Goal: Task Accomplishment & Management: Complete application form

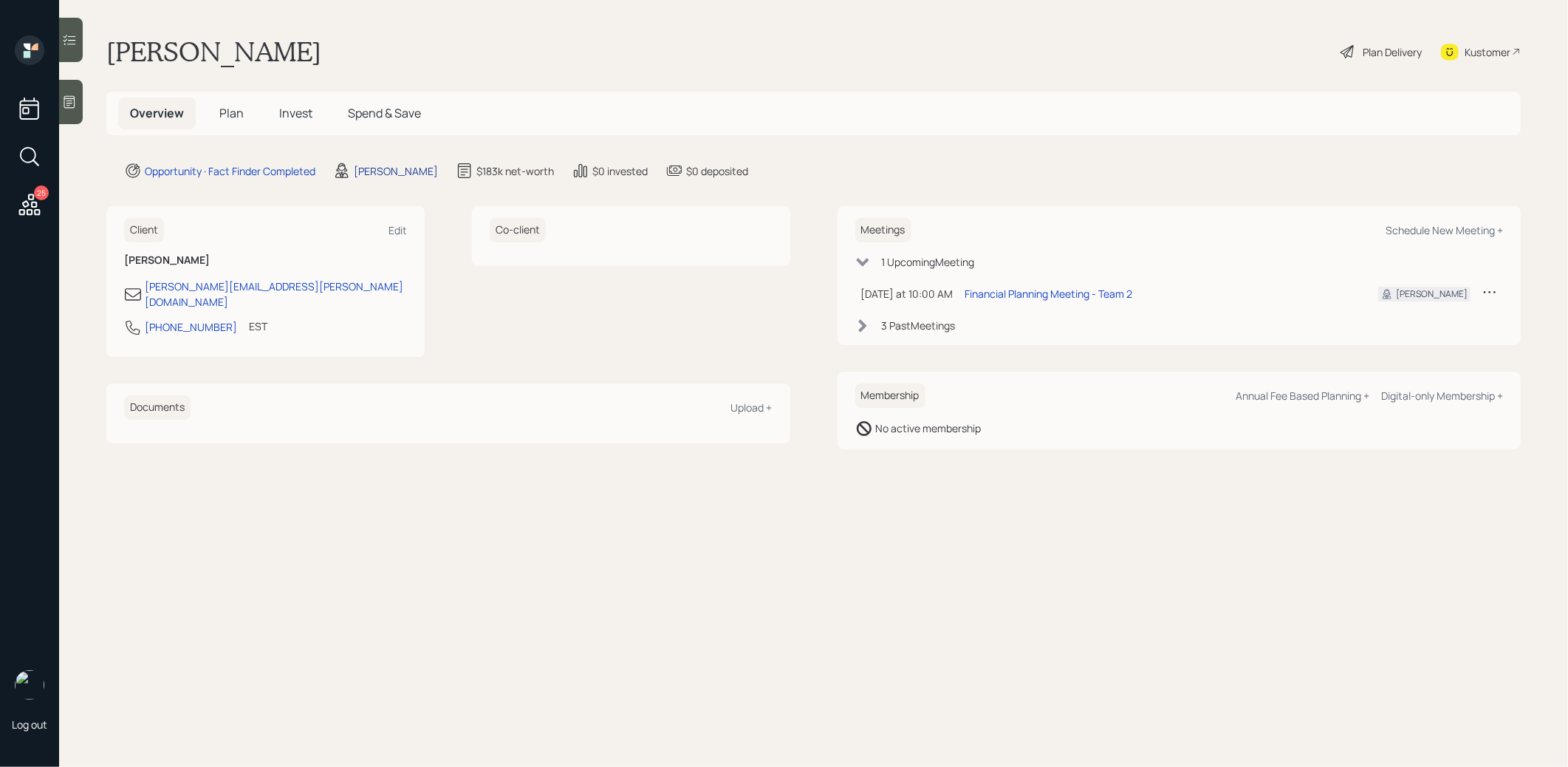
click at [389, 170] on div "[PERSON_NAME]" at bounding box center [396, 171] width 84 height 16
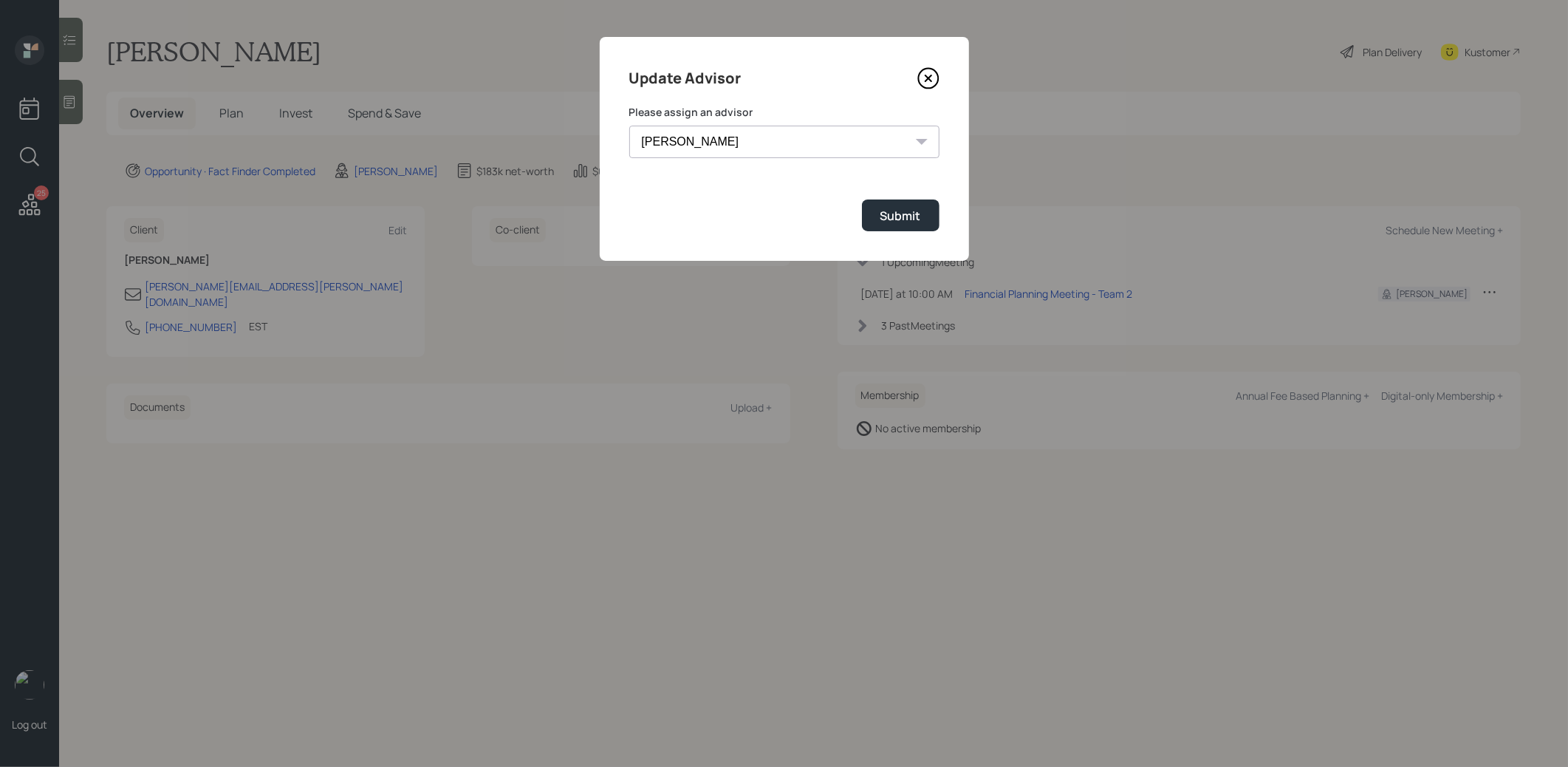
click at [827, 135] on select "[PERSON_NAME] [PERSON_NAME] [PERSON_NAME] End [PERSON_NAME] [PERSON_NAME] [PERS…" at bounding box center [784, 142] width 310 height 33
select select "8b79112e-3cfb-44f9-89e7-15267fe946c1"
click at [629, 126] on select "[PERSON_NAME] [PERSON_NAME] [PERSON_NAME] End [PERSON_NAME] [PERSON_NAME] [PERS…" at bounding box center [784, 142] width 310 height 33
click at [895, 211] on div "Submit" at bounding box center [901, 216] width 41 height 16
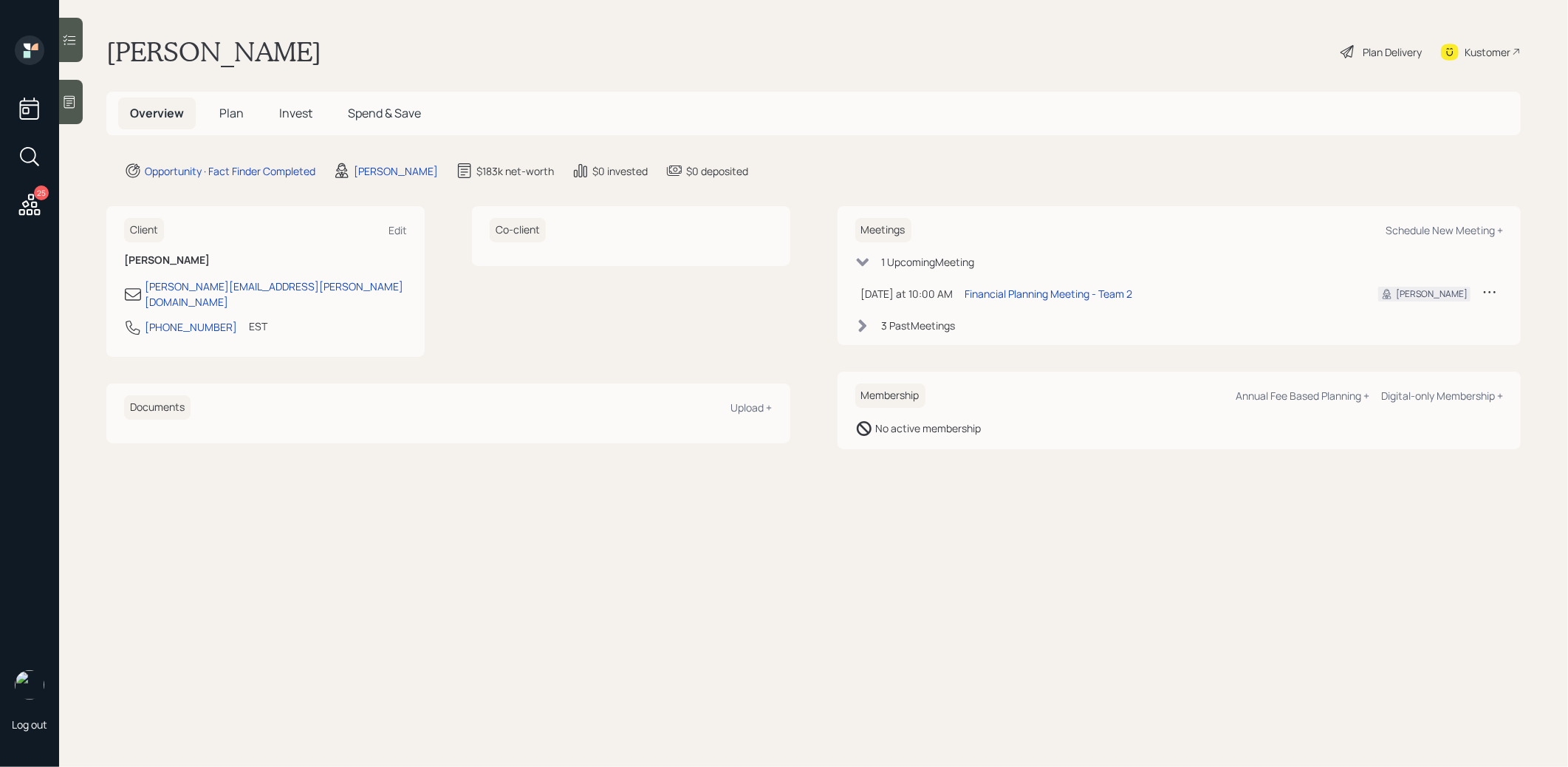
click at [225, 113] on span "Plan" at bounding box center [231, 113] width 24 height 16
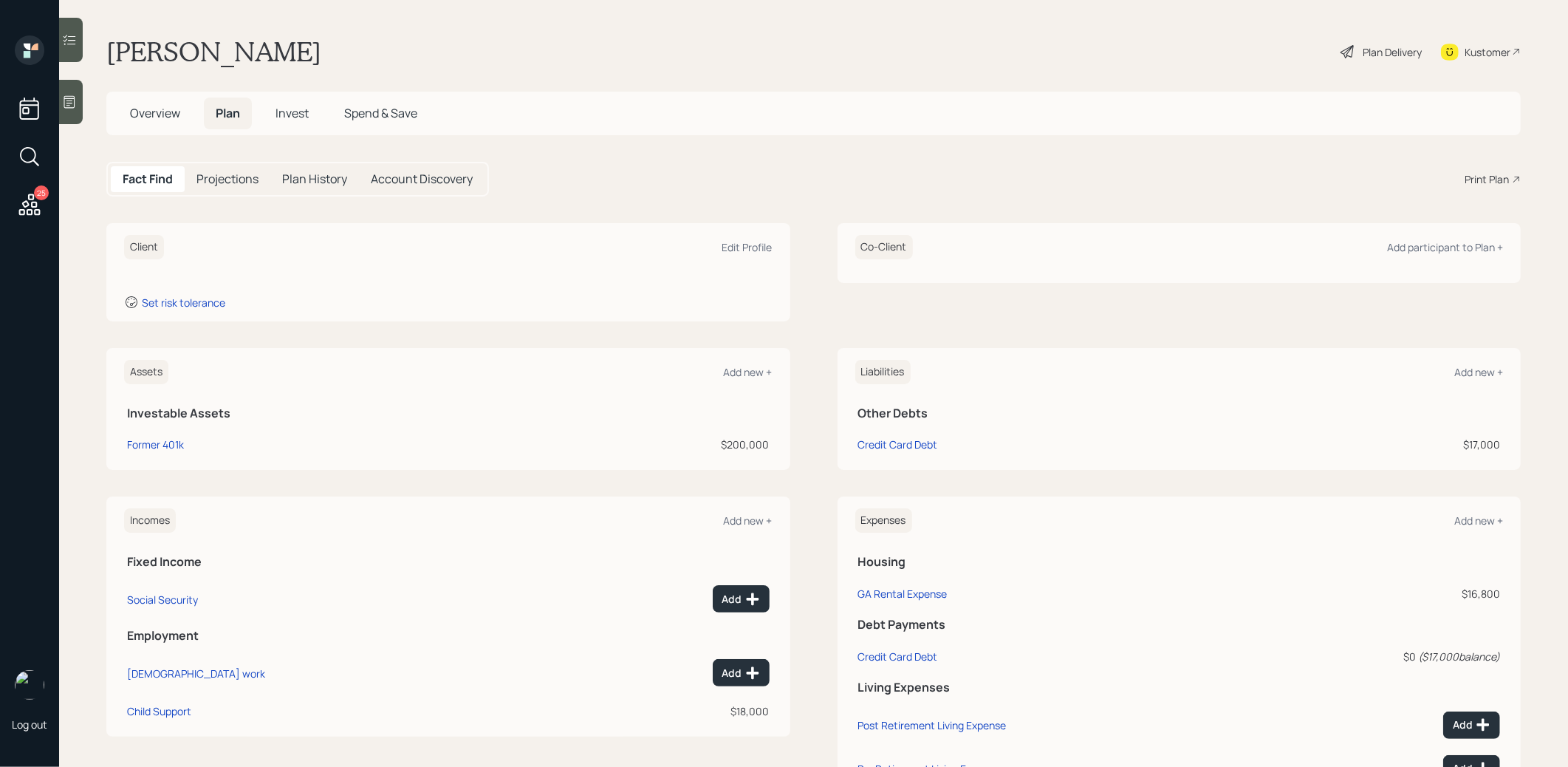
click at [75, 109] on icon at bounding box center [69, 102] width 15 height 15
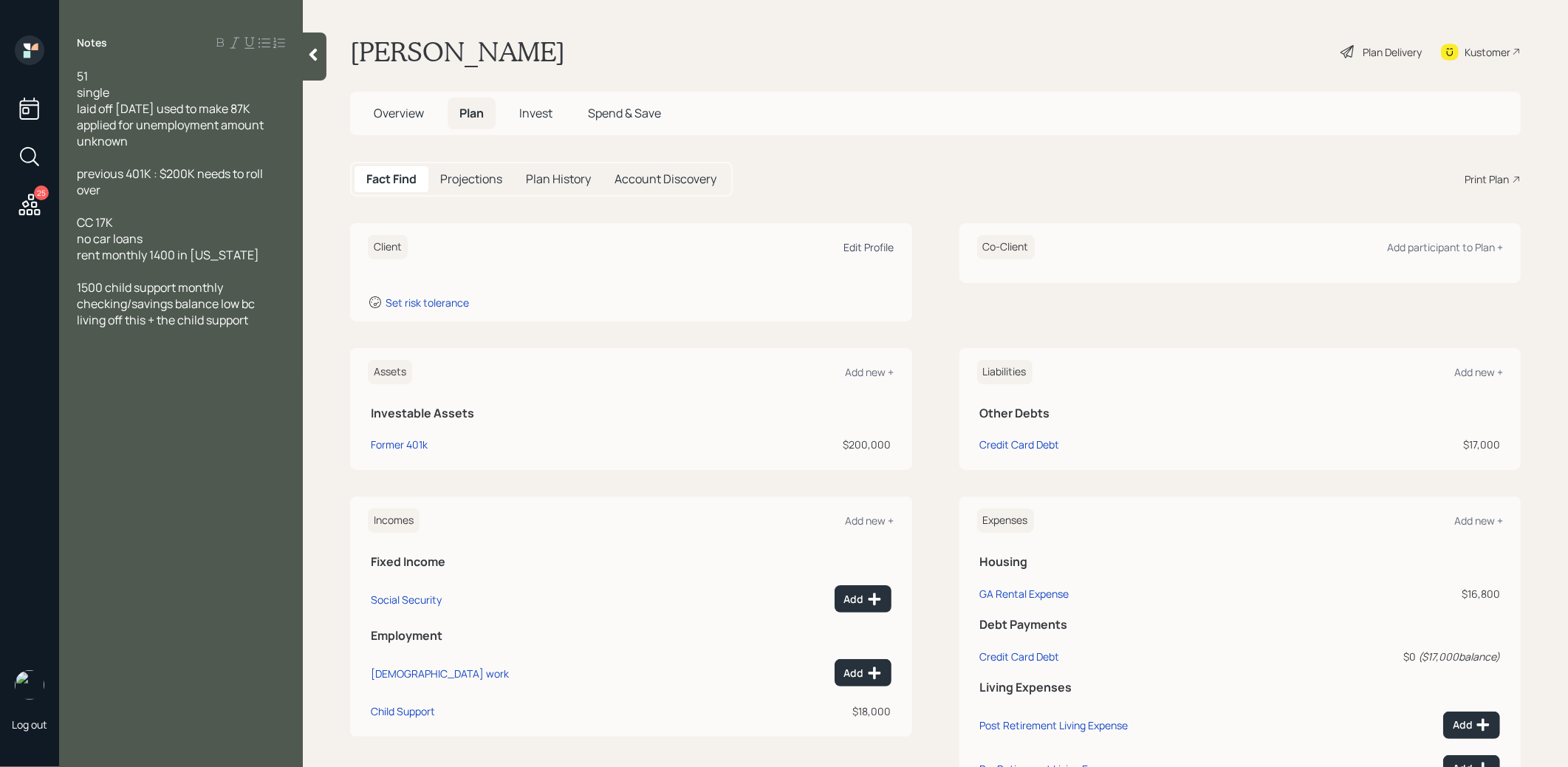
click at [867, 245] on div "Edit Profile" at bounding box center [869, 247] width 50 height 14
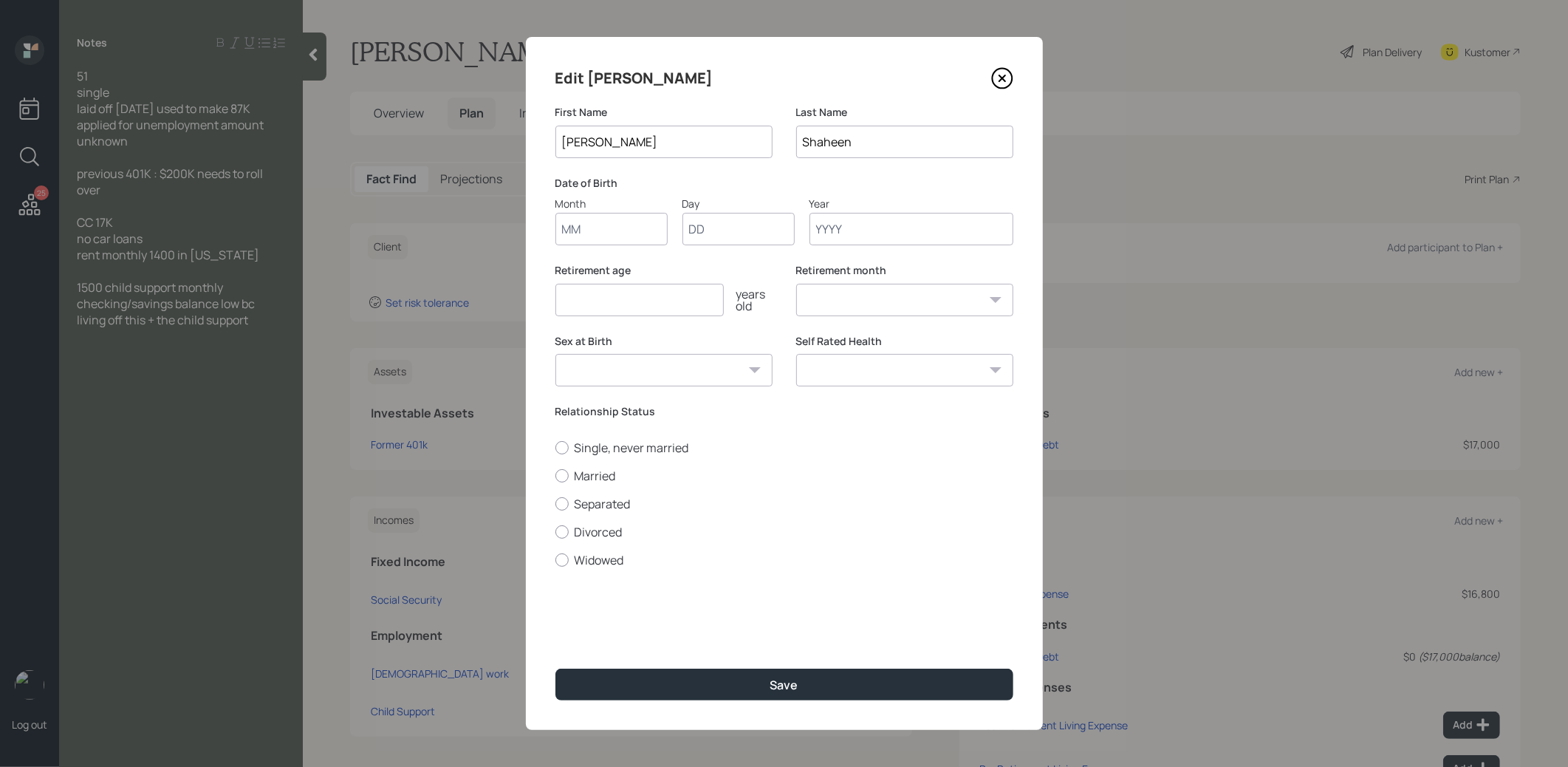
click at [624, 223] on input "Month" at bounding box center [612, 229] width 112 height 33
type input "01"
type input "1970"
select select "1"
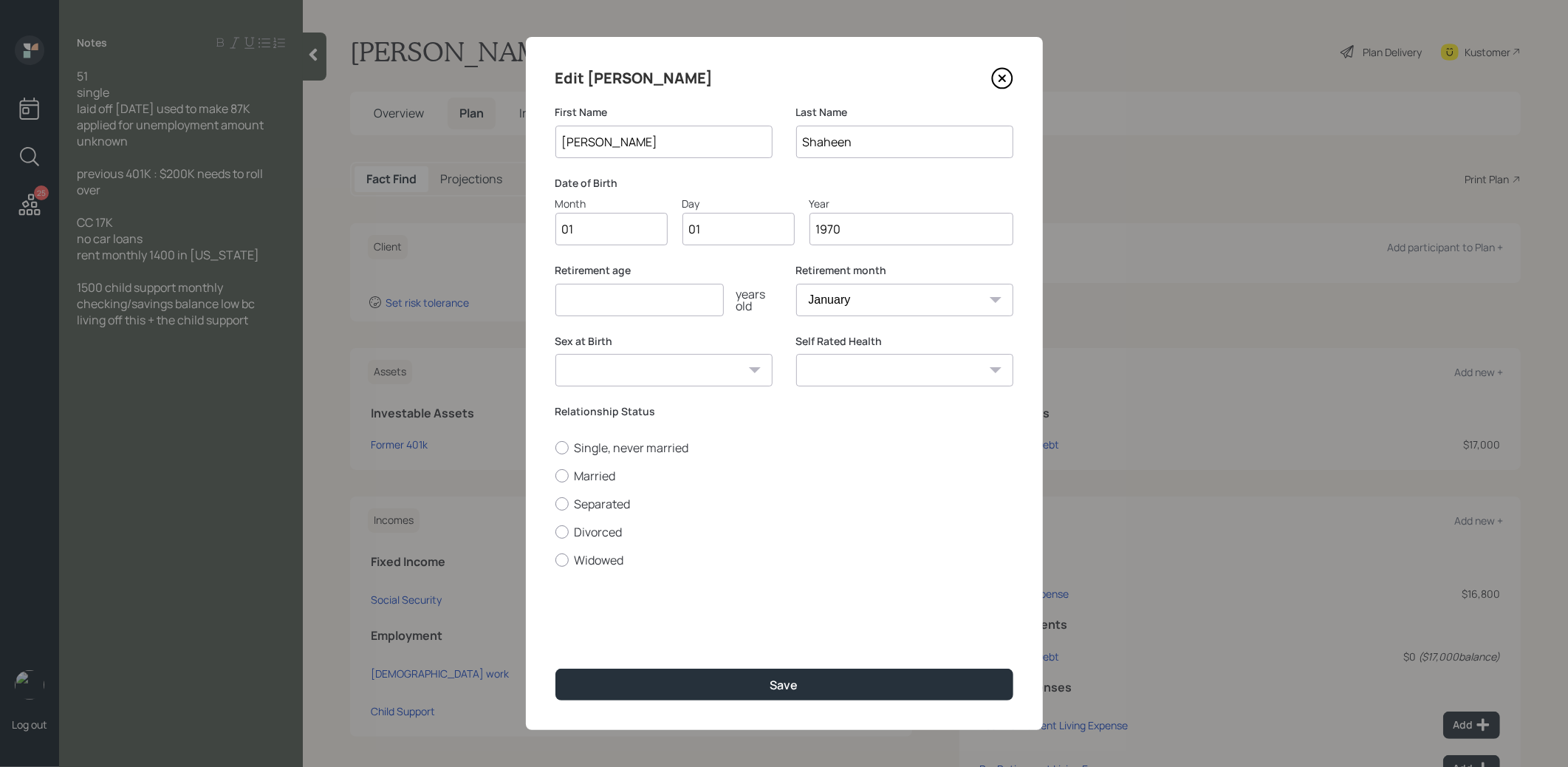
type input "1970"
click at [615, 305] on input "number" at bounding box center [640, 300] width 168 height 33
type input "67"
click at [564, 448] on div at bounding box center [562, 447] width 13 height 13
click at [556, 448] on input "Single, never married" at bounding box center [555, 447] width 1 height 1
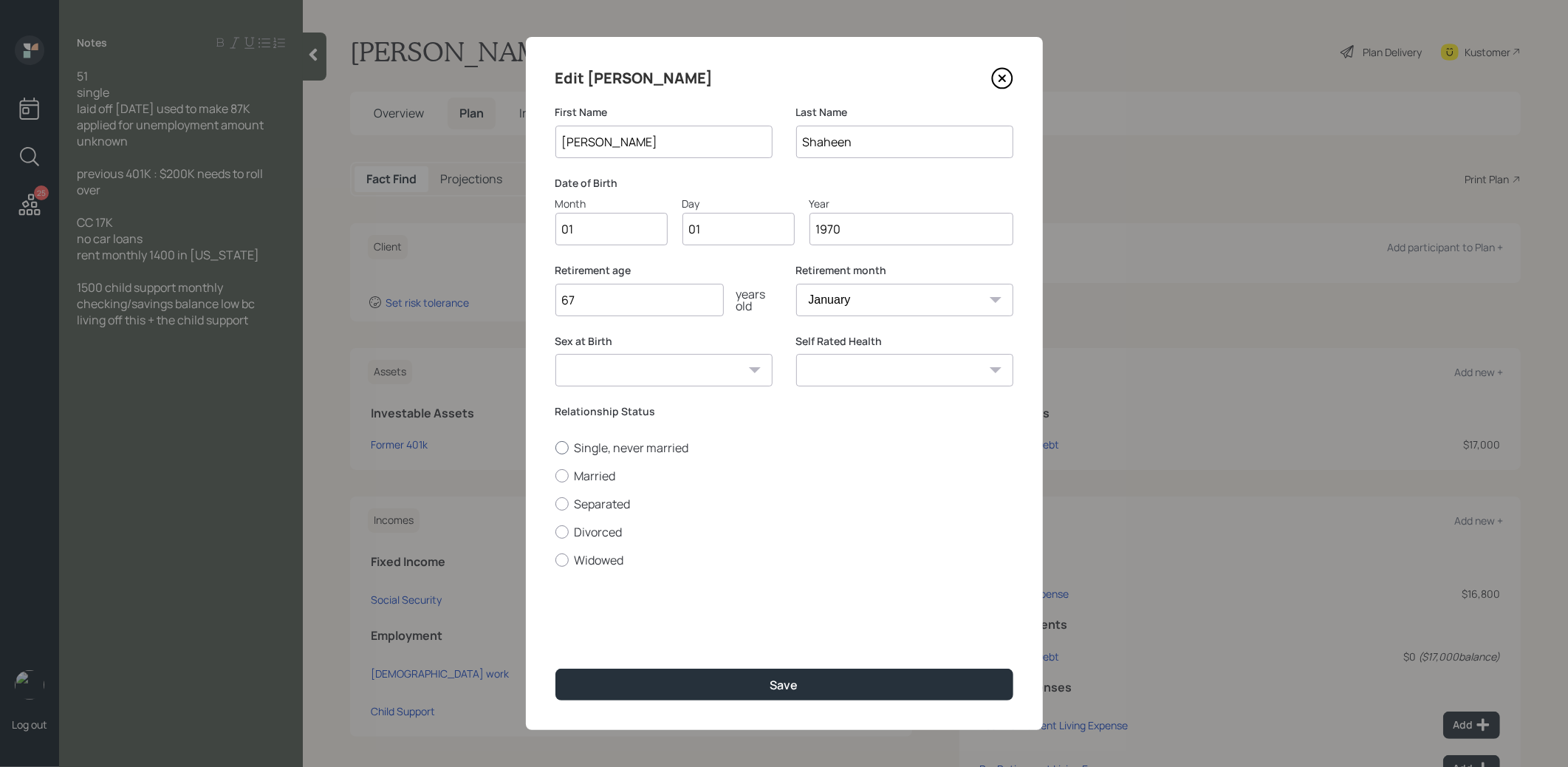
radio input "true"
click at [635, 686] on button "Save" at bounding box center [785, 685] width 458 height 32
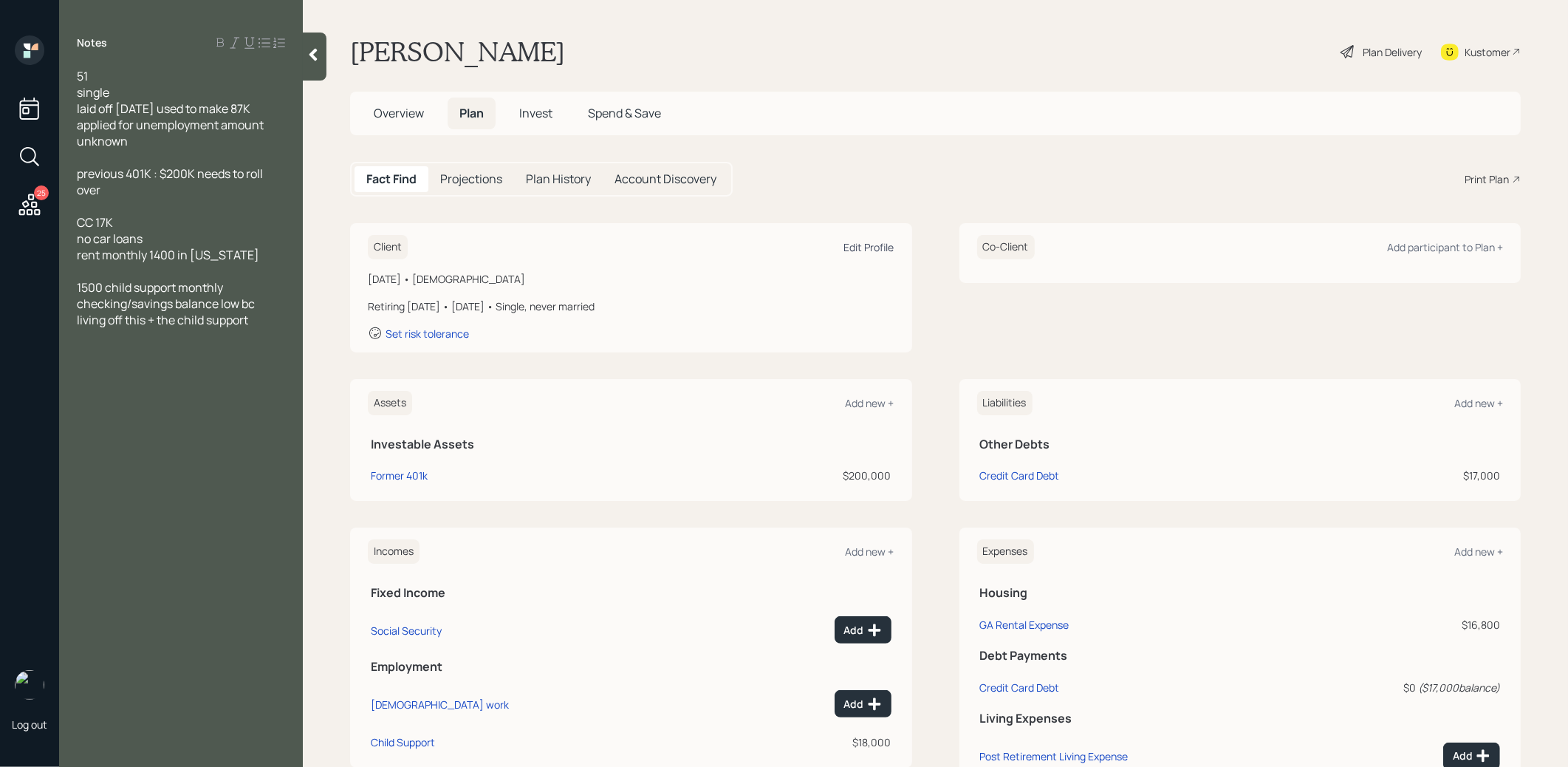
click at [865, 246] on div "Edit Profile" at bounding box center [869, 247] width 50 height 14
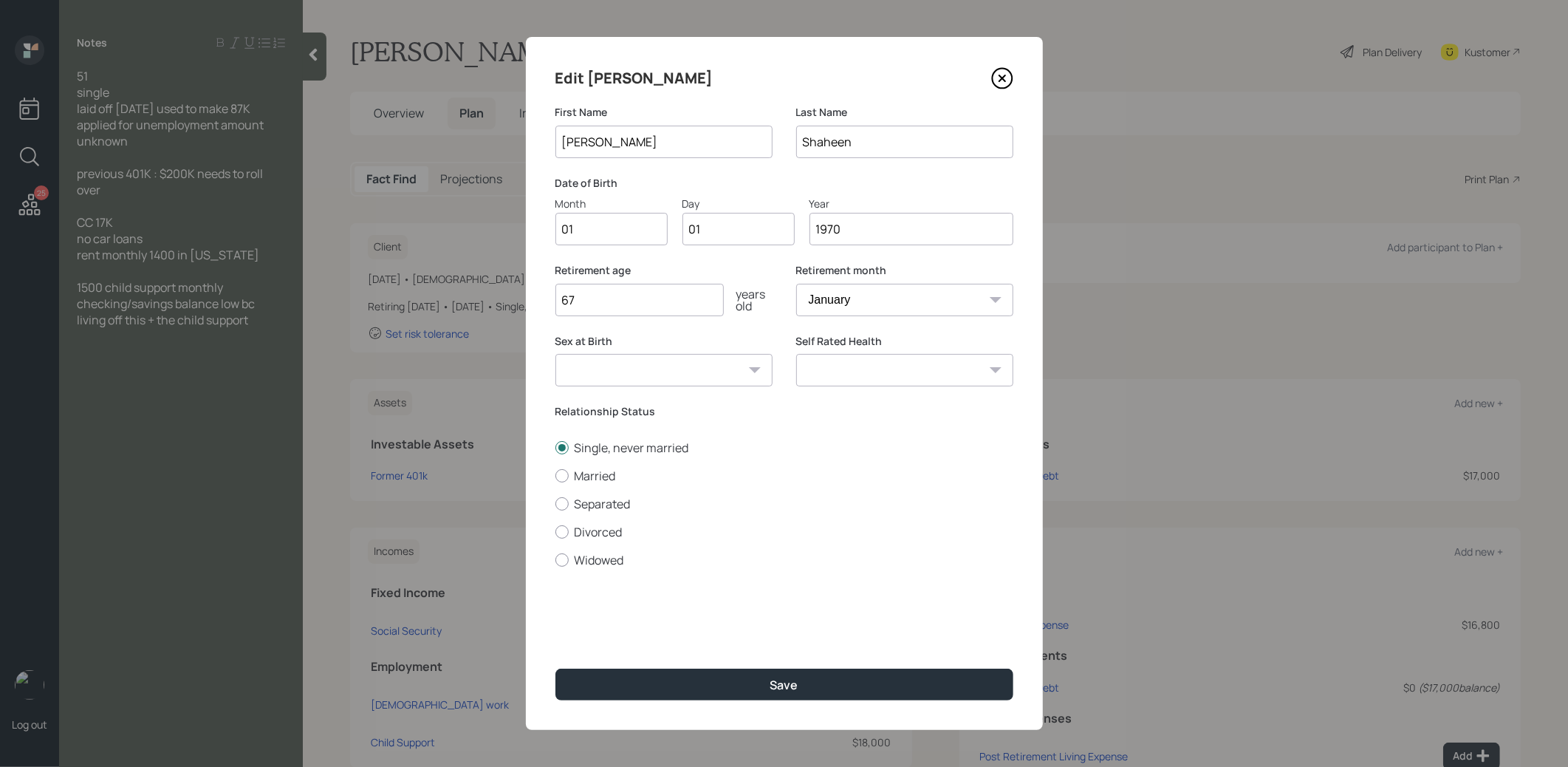
click at [847, 231] on input "1970" at bounding box center [912, 229] width 204 height 33
type input "1976"
click at [758, 688] on button "Save" at bounding box center [785, 685] width 458 height 32
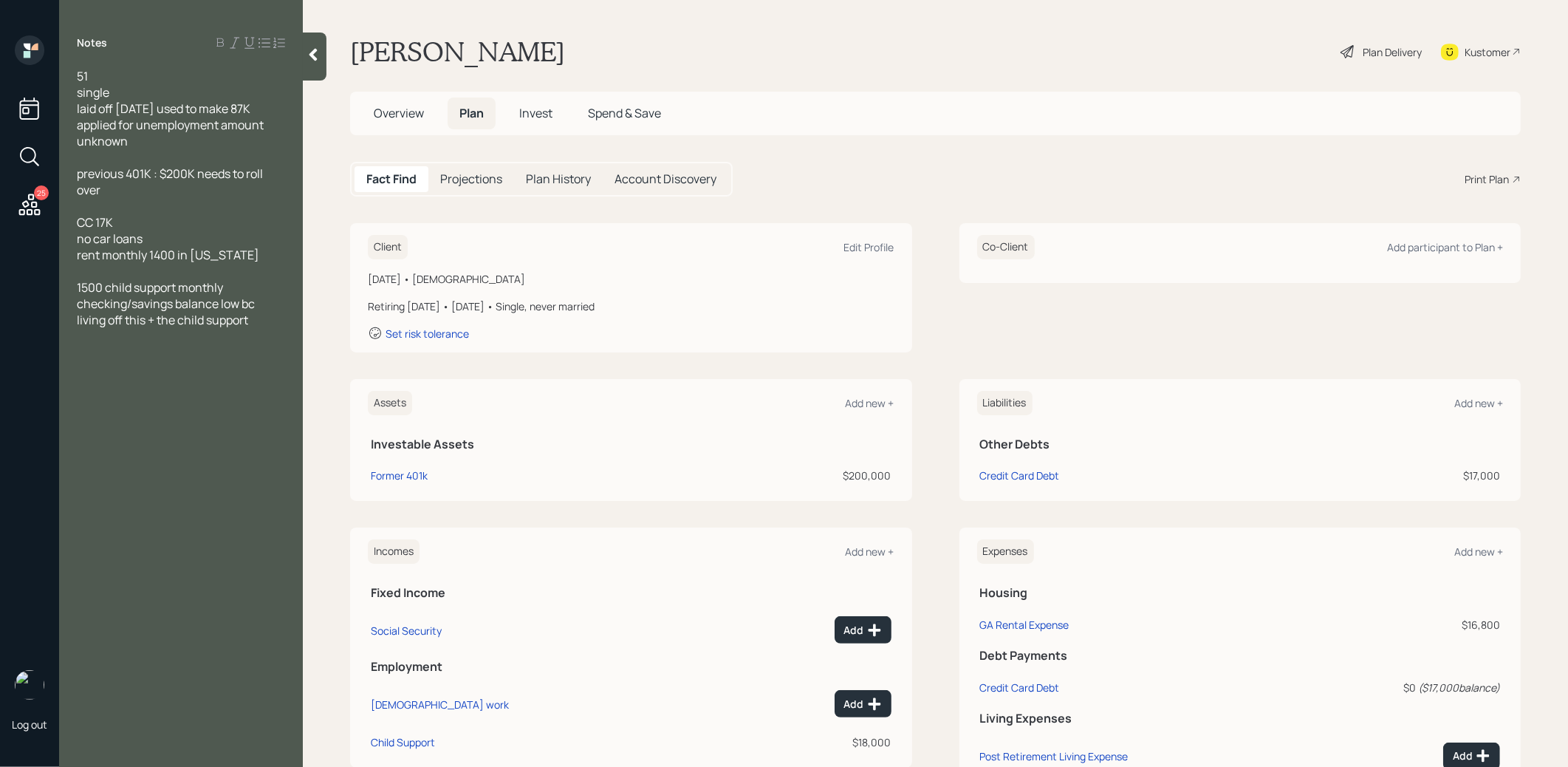
click at [864, 239] on div "Client Edit Profile" at bounding box center [631, 247] width 527 height 24
click at [860, 243] on div "Edit Profile" at bounding box center [869, 247] width 50 height 14
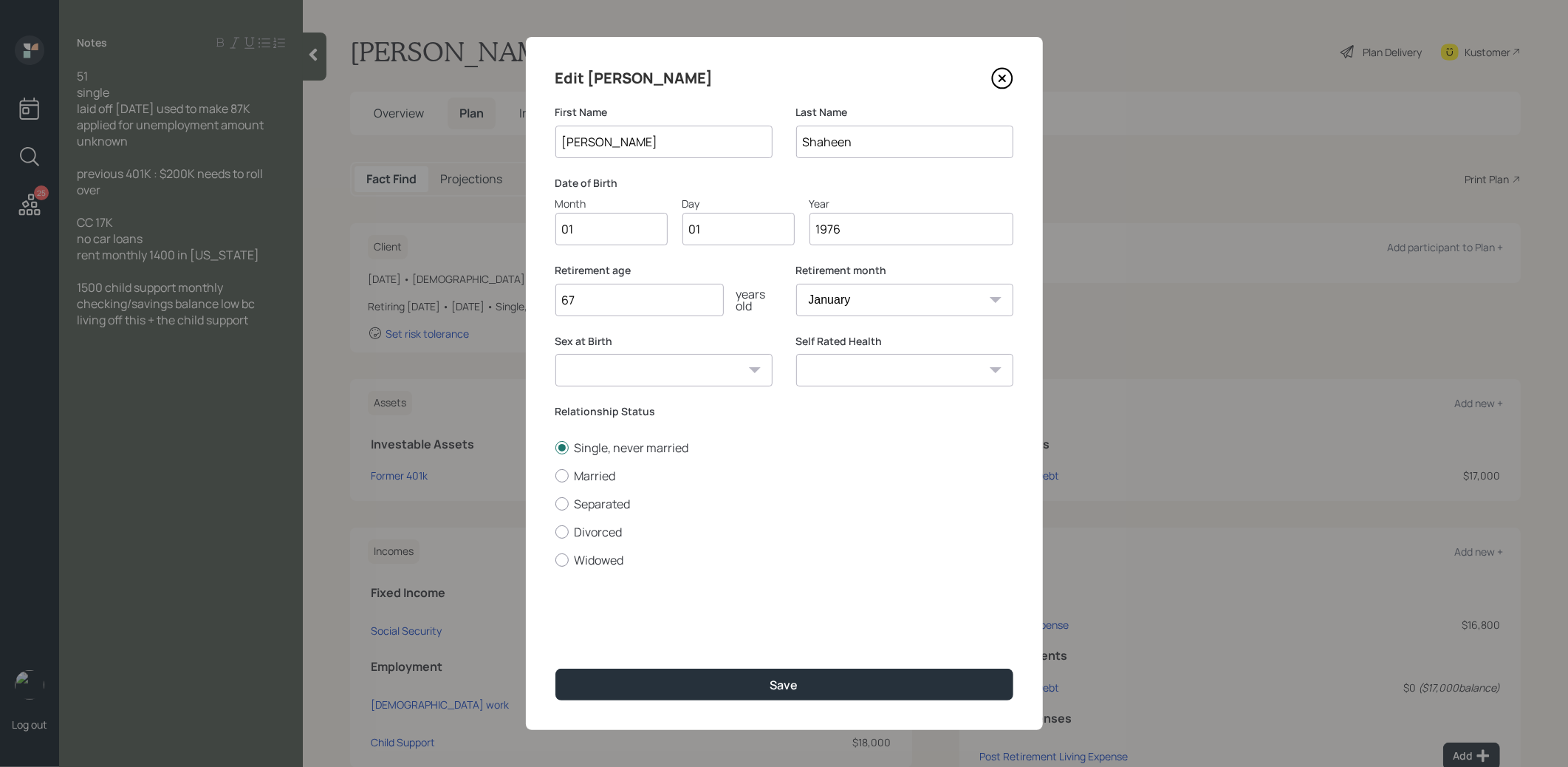
click at [852, 233] on input "1976" at bounding box center [912, 229] width 204 height 33
type input "1974"
click at [768, 678] on button "Save" at bounding box center [785, 685] width 458 height 32
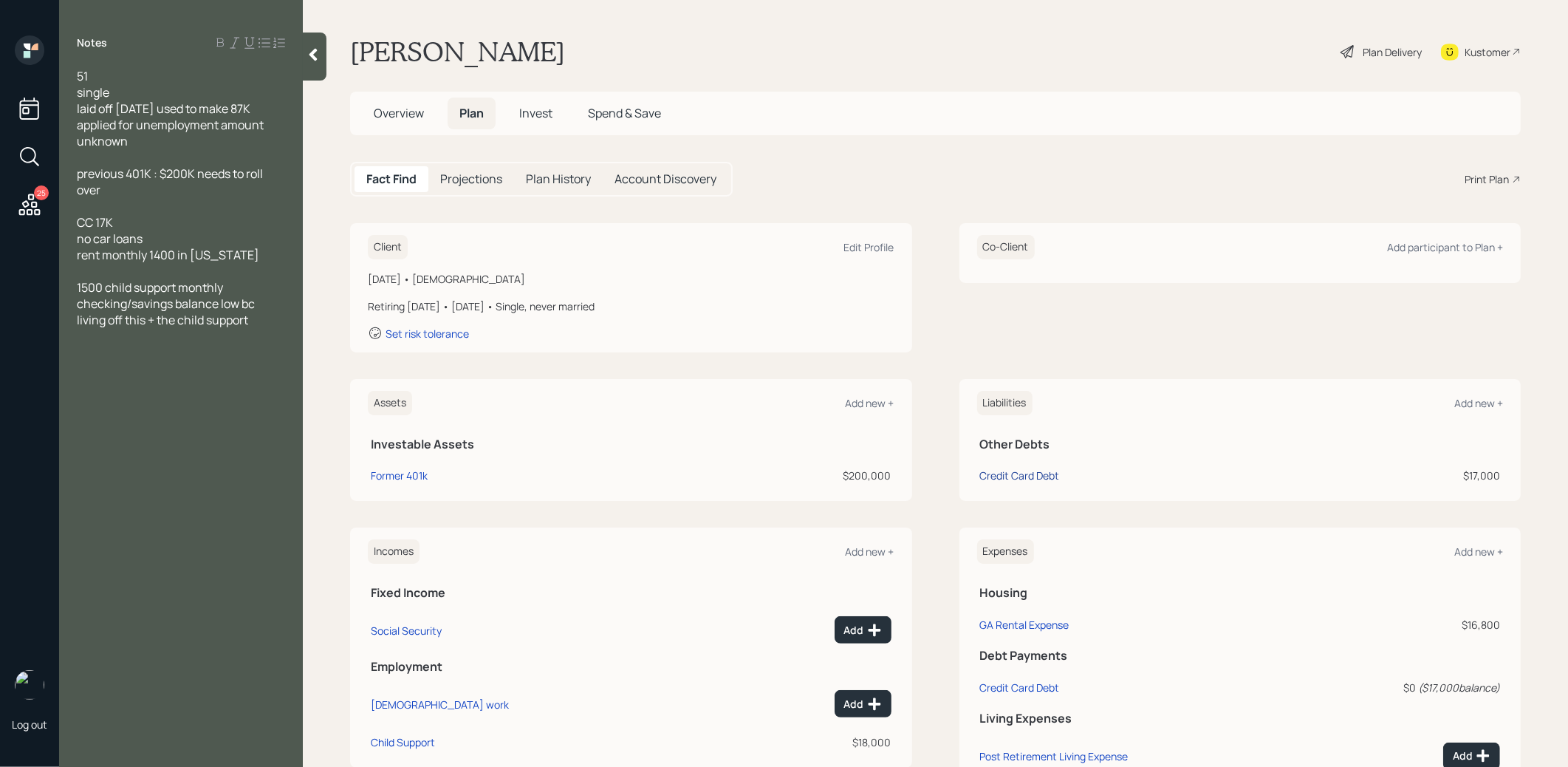
click at [1039, 477] on div "Credit Card Debt" at bounding box center [1020, 476] width 80 height 16
select select "credit_card"
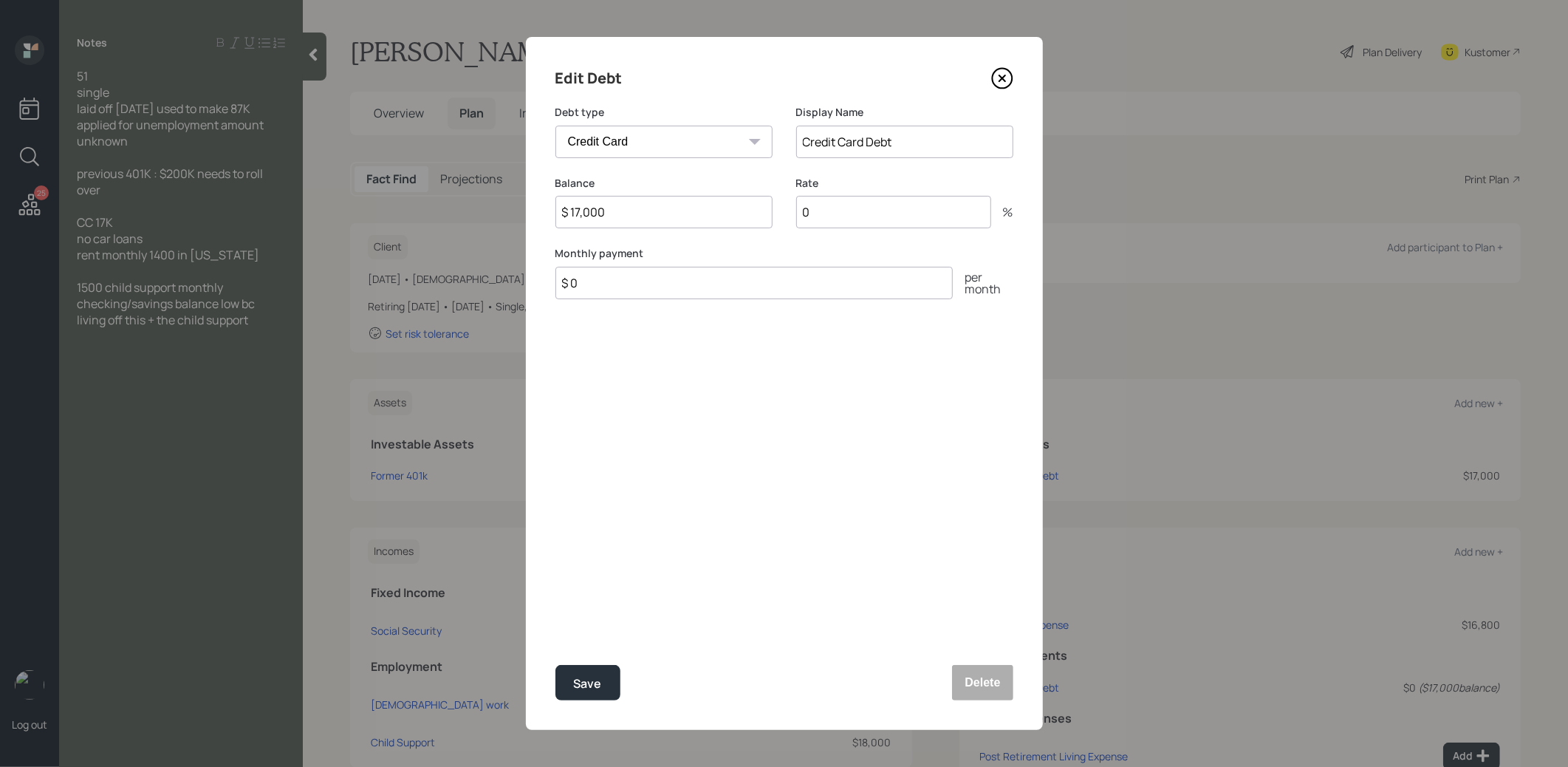
click at [901, 141] on input "Credit Card Debt" at bounding box center [904, 142] width 217 height 33
type input "Credit Card"
click at [589, 678] on div "Save" at bounding box center [588, 684] width 28 height 20
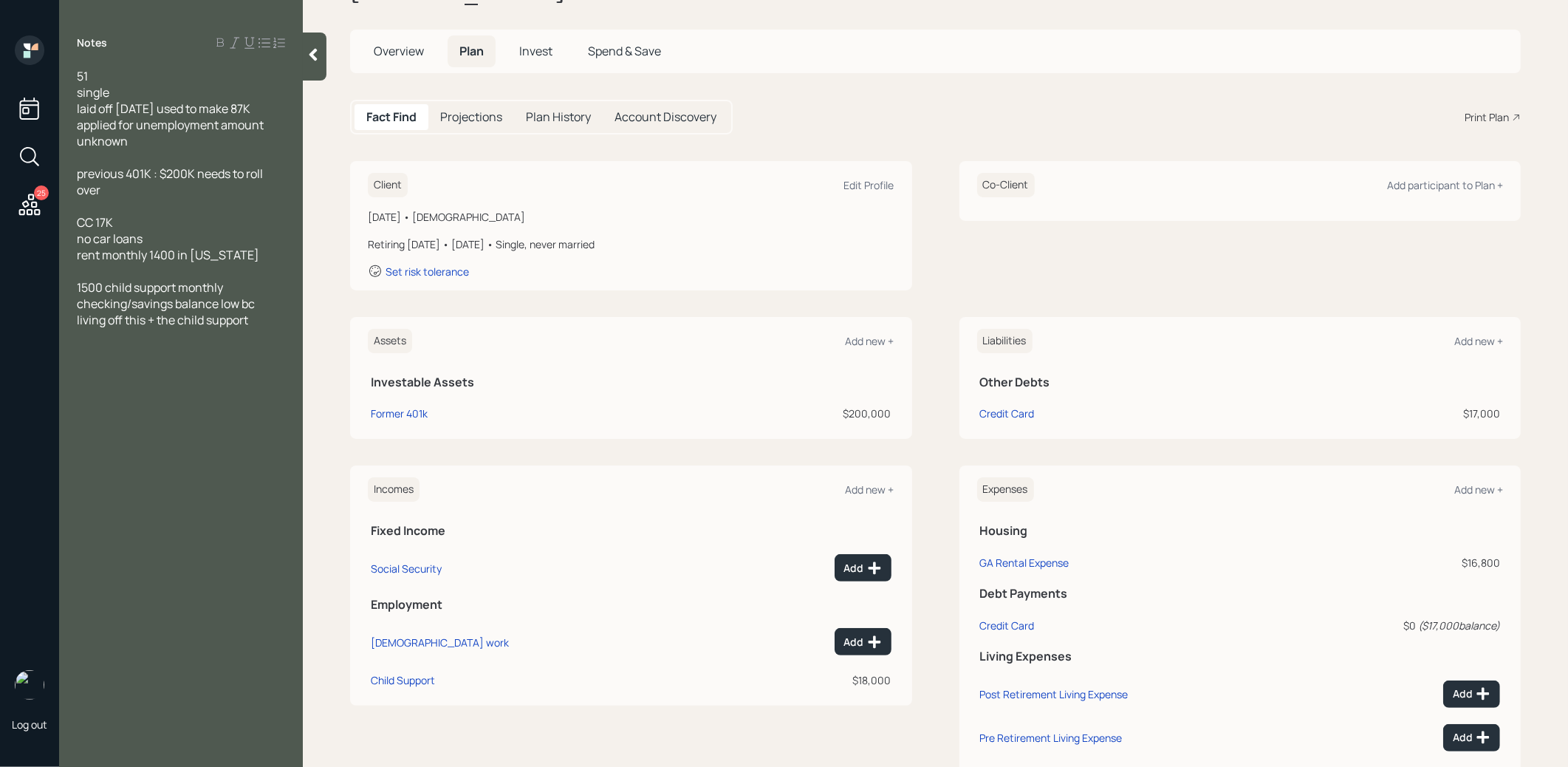
scroll to position [63, 0]
click at [420, 678] on div "Child Support" at bounding box center [403, 679] width 64 height 14
select select "other"
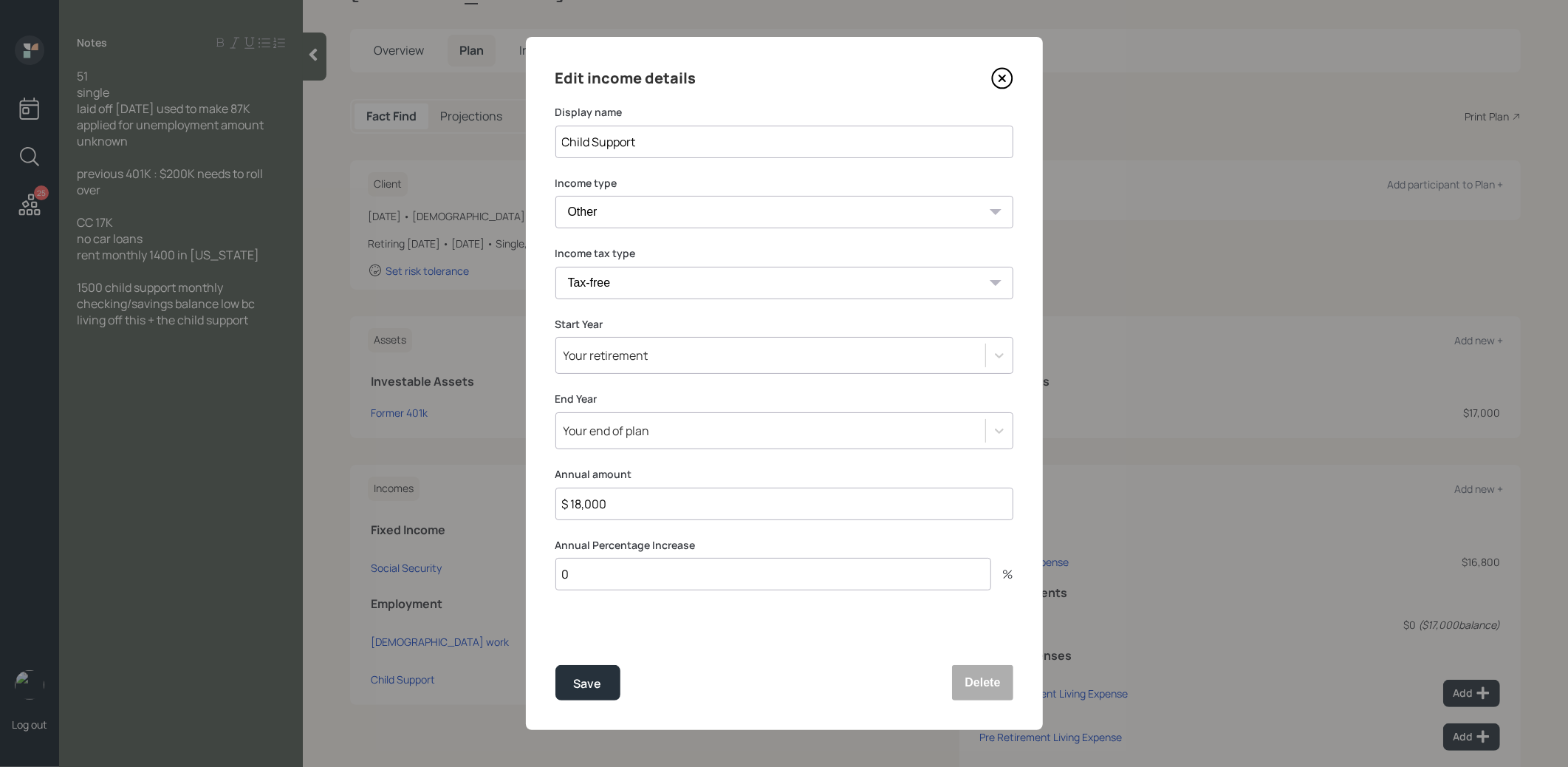
click at [1001, 76] on icon at bounding box center [1002, 78] width 6 height 6
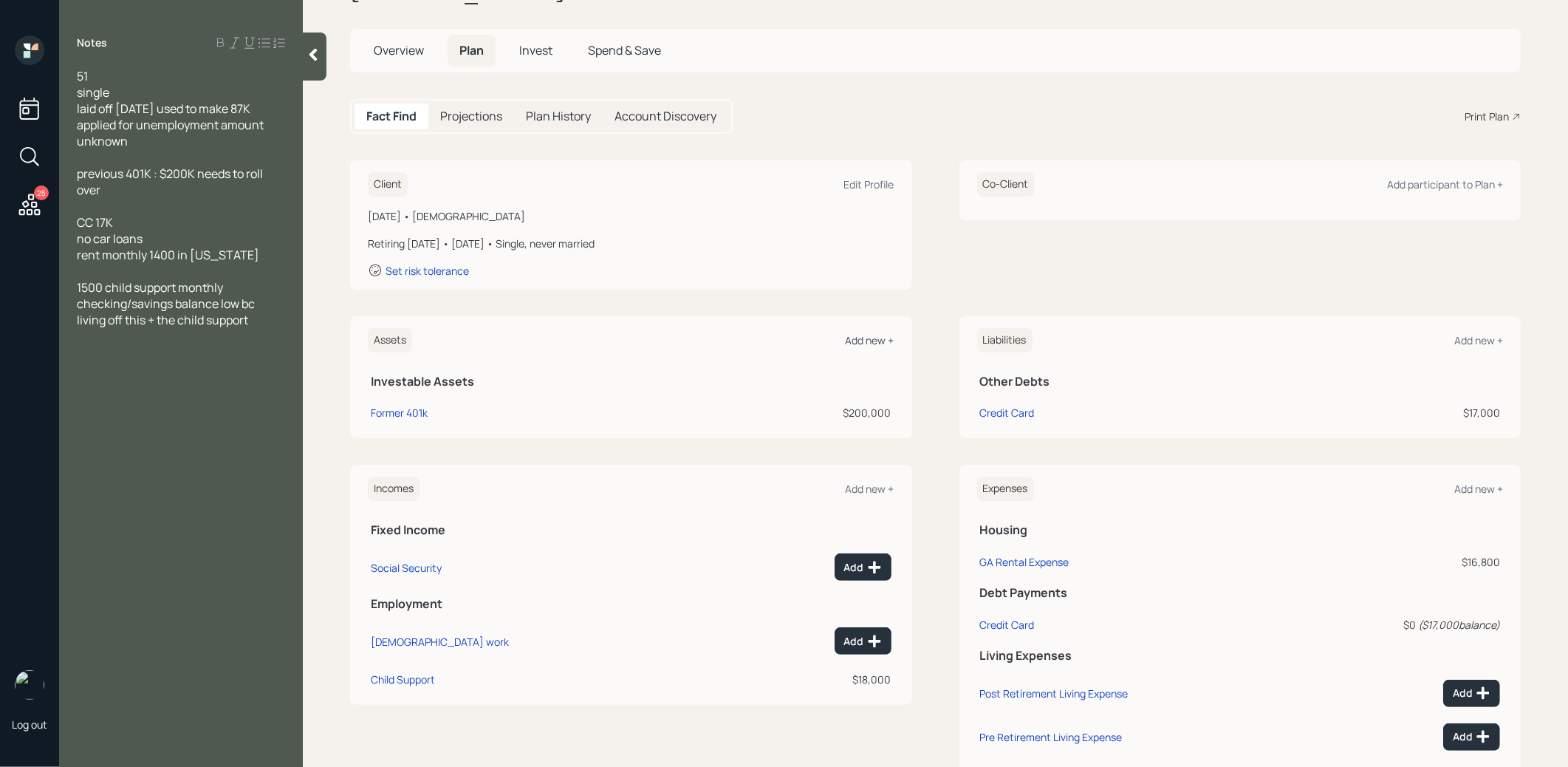
click at [866, 337] on div "Add new +" at bounding box center [870, 340] width 49 height 14
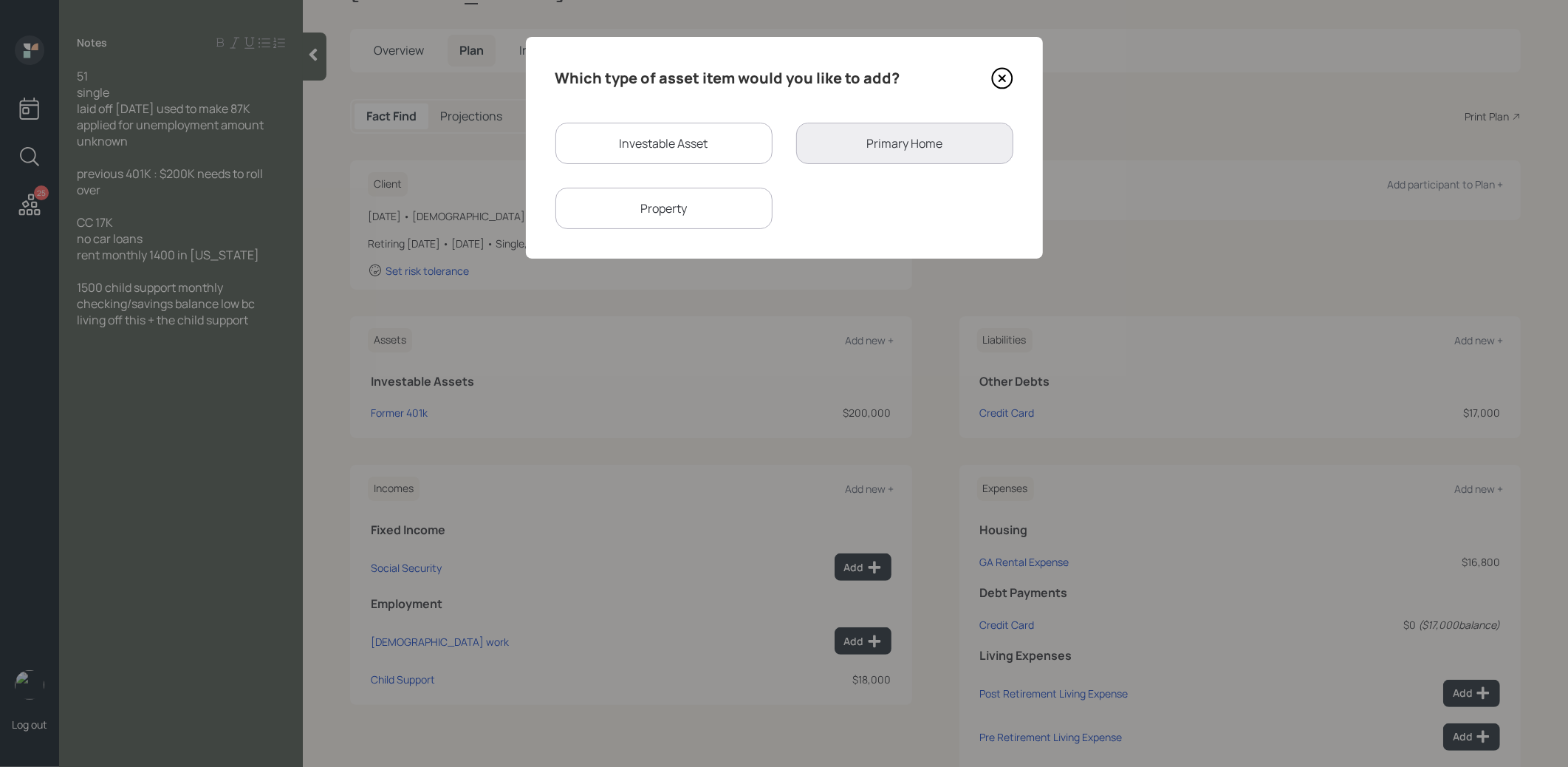
click at [646, 143] on div "Investable Asset" at bounding box center [664, 143] width 217 height 41
select select "taxable"
select select "balanced"
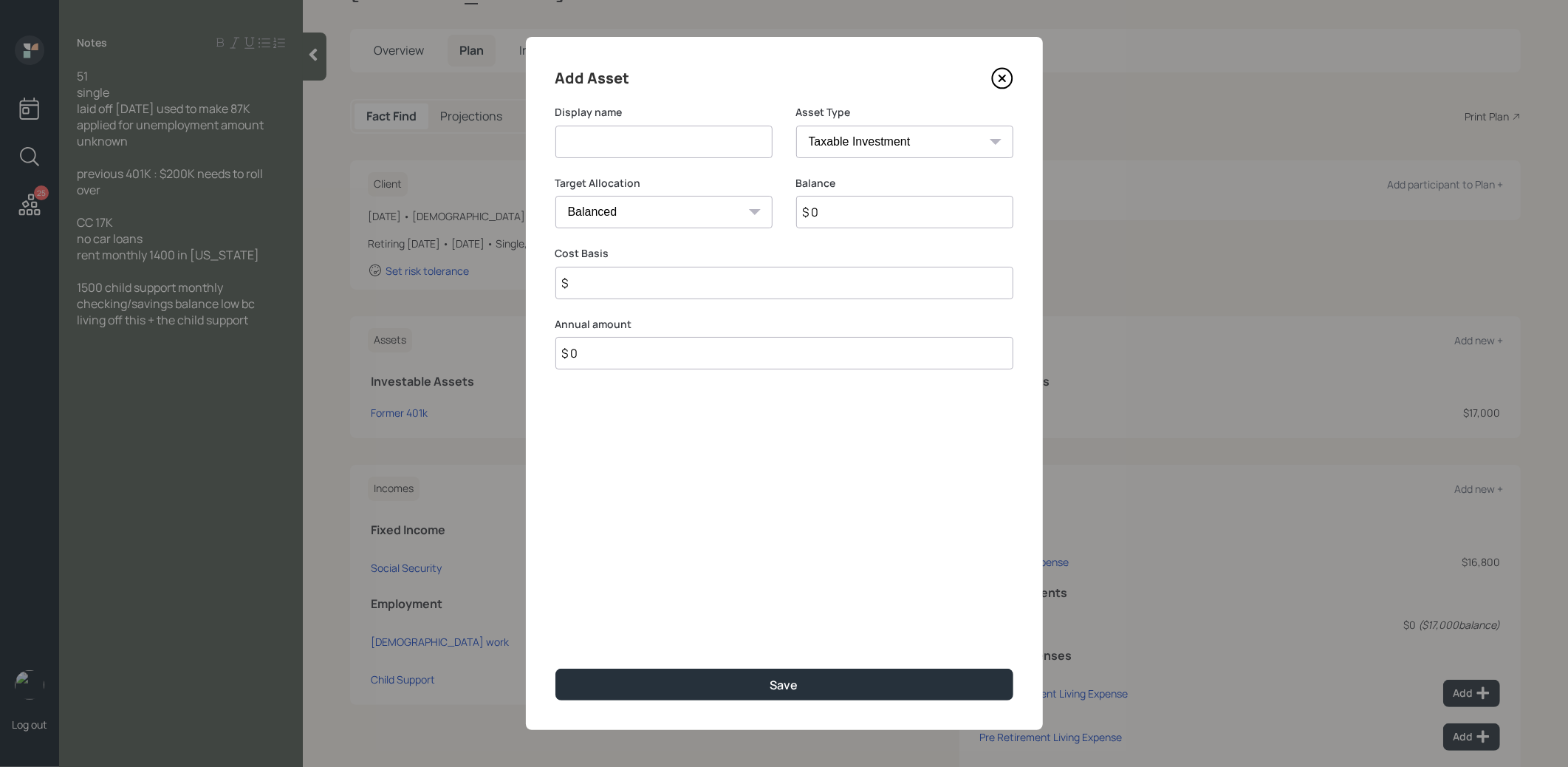
click at [623, 140] on input at bounding box center [664, 142] width 217 height 33
type input "Cash"
click at [643, 218] on select "Cash Conservative Balanced Aggressive" at bounding box center [664, 212] width 217 height 33
select select "uninvested"
click at [556, 196] on select "Cash Conservative Balanced Aggressive" at bounding box center [664, 212] width 217 height 33
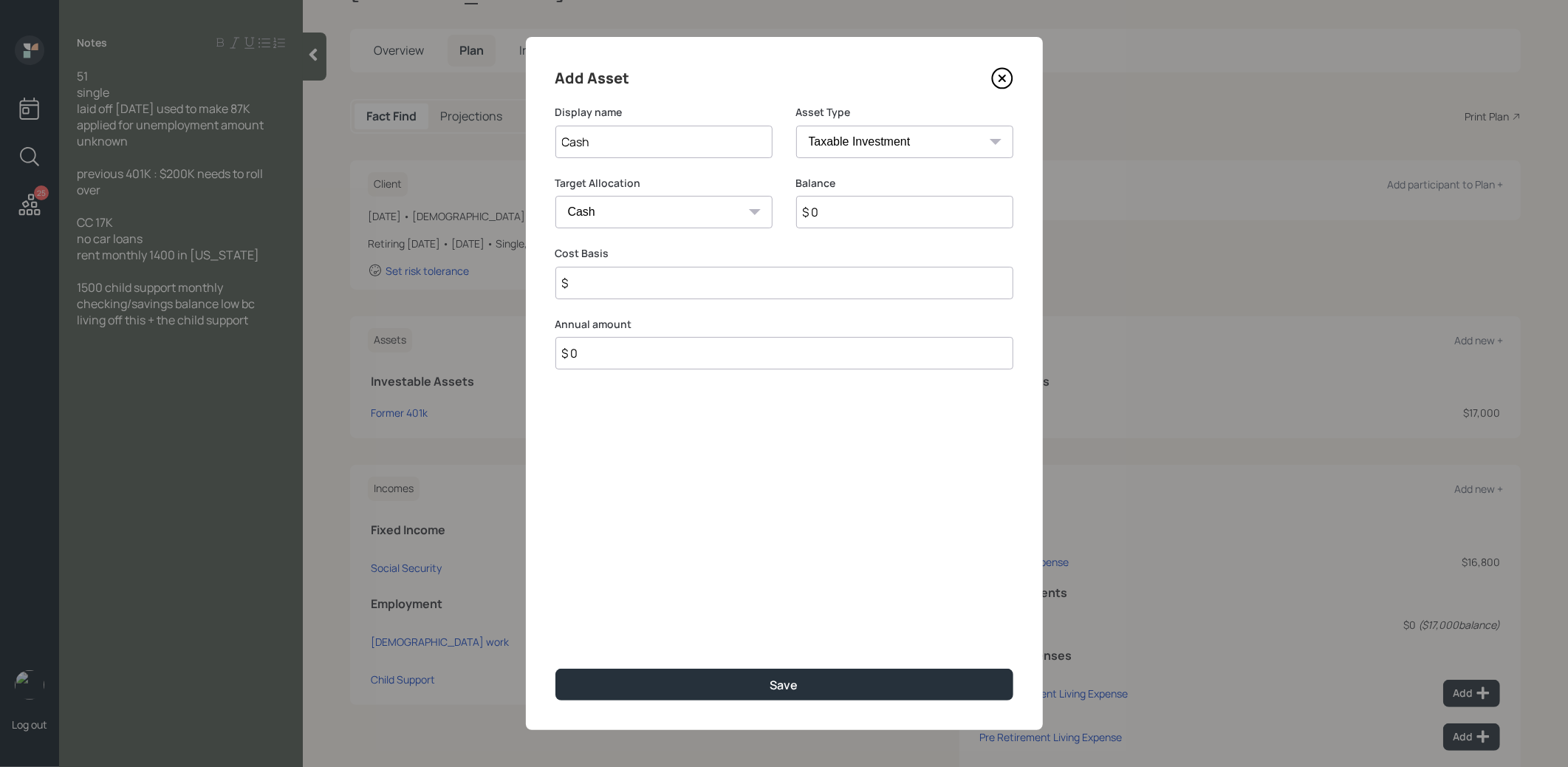
click at [838, 214] on input "$ 0" at bounding box center [904, 212] width 217 height 33
type input "$ 1"
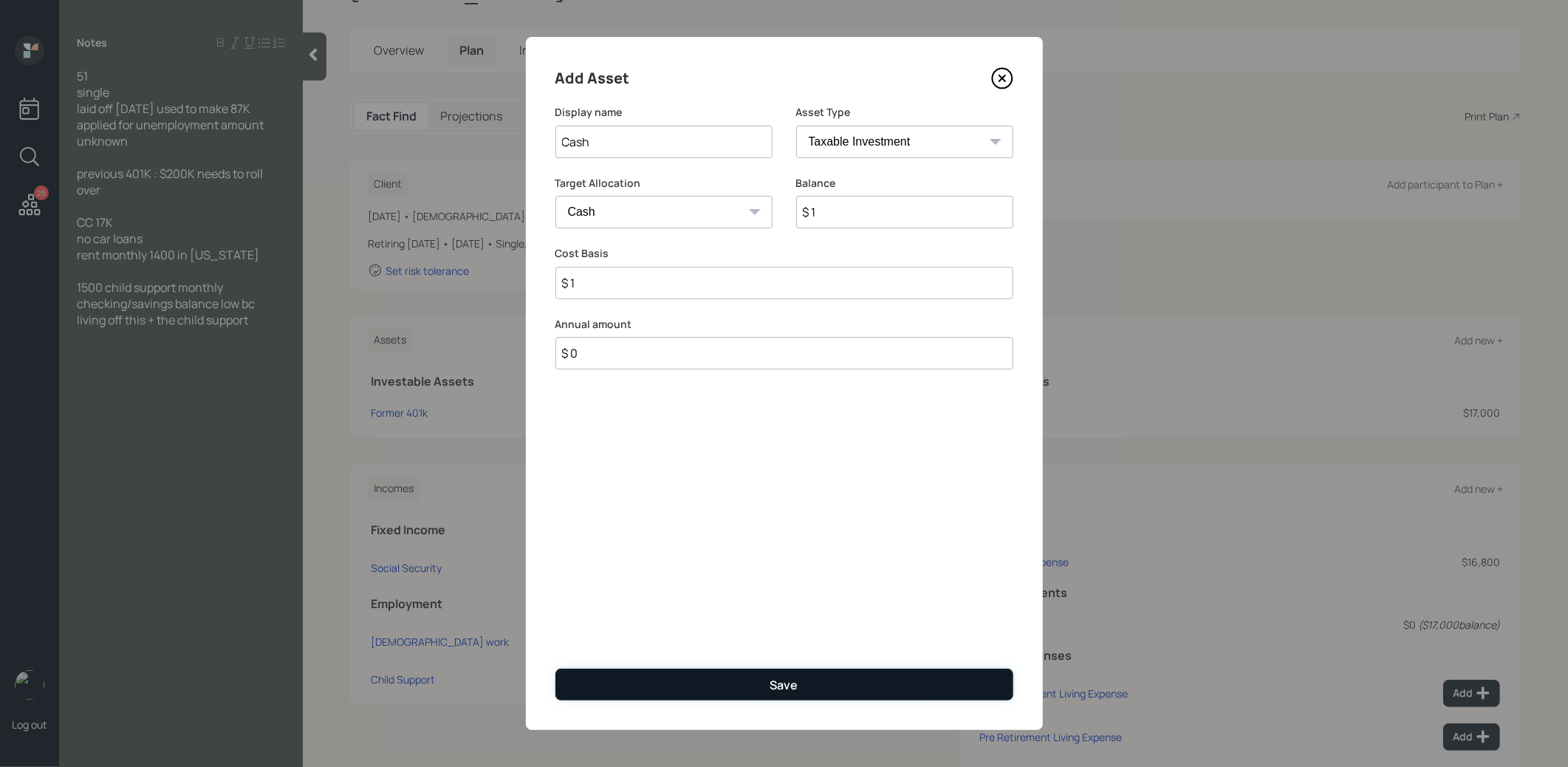
click at [688, 688] on button "Save" at bounding box center [785, 685] width 458 height 32
